Goal: Navigation & Orientation: Understand site structure

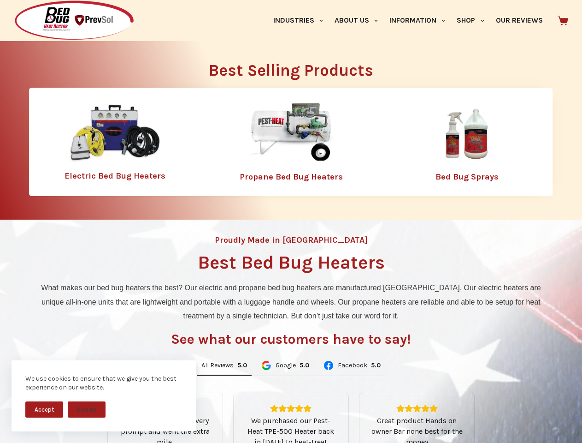
click at [291, 221] on div "Proudly Made in [GEOGRAPHIC_DATA] Best Bed Bug Heaters What makes our bed bug h…" at bounding box center [291, 394] width 582 height 350
click at [44, 409] on button "Accept" at bounding box center [44, 409] width 38 height 16
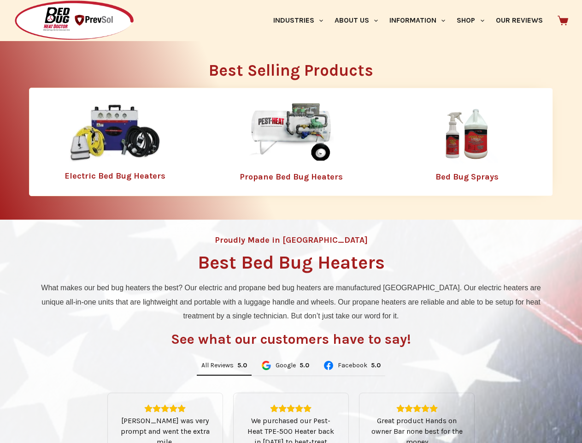
click at [87, 409] on button "Decline" at bounding box center [87, 416] width 38 height 16
click at [301, 20] on link "Industries" at bounding box center [297, 20] width 61 height 41
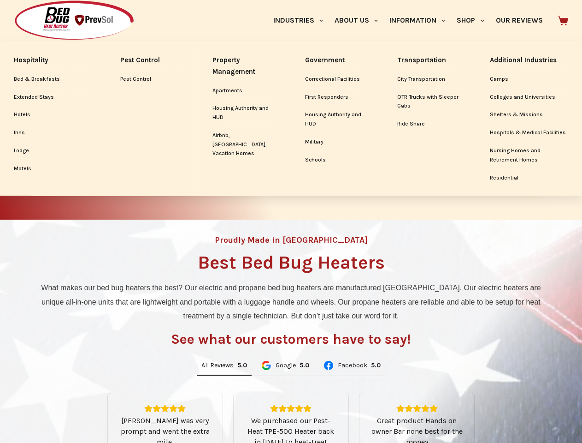
click at [360, 20] on link "About Us" at bounding box center [356, 20] width 55 height 41
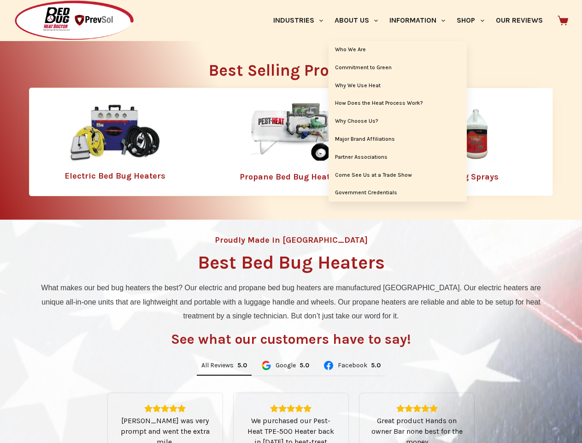
click at [421, 20] on link "Information" at bounding box center [417, 20] width 67 height 41
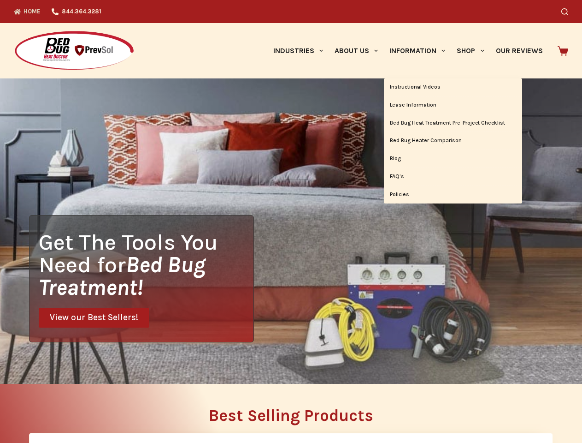
click at [474, 20] on div "Search" at bounding box center [451, 11] width 234 height 23
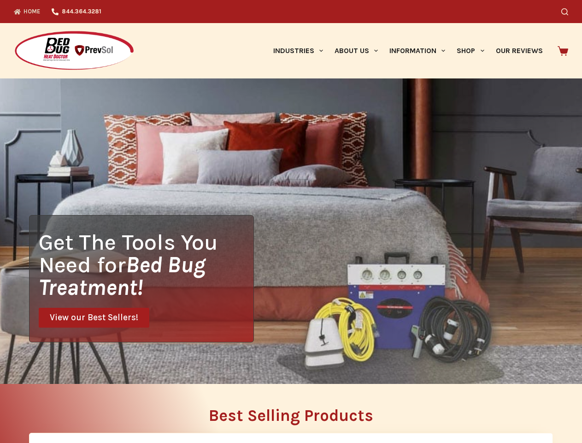
click at [224, 366] on div "Get The Tools You Need for Bed Bug Treatment! View our Best Sellers!" at bounding box center [291, 230] width 582 height 305
click at [285, 366] on div "Get The Tools You Need for Bed Bug Treatment! View our Best Sellers!" at bounding box center [291, 230] width 582 height 305
